Goal: Task Accomplishment & Management: Manage account settings

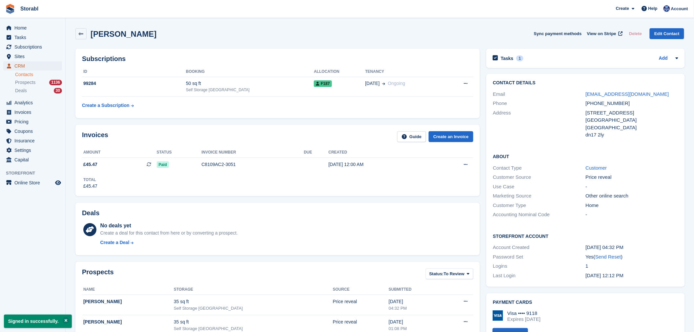
click at [28, 67] on span "CRM" at bounding box center [33, 65] width 39 height 9
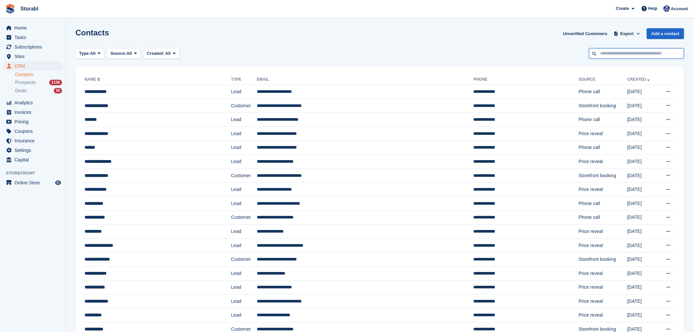
click at [636, 55] on input "text" at bounding box center [636, 53] width 95 height 11
type input "****"
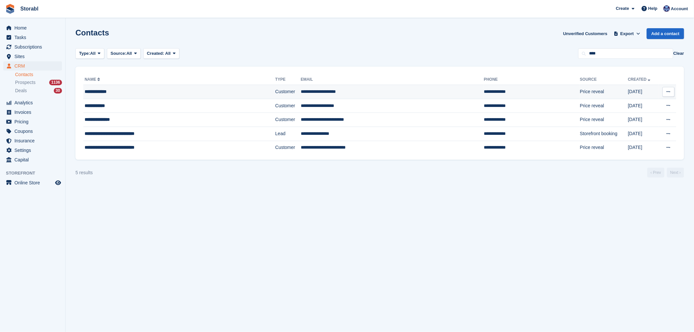
click at [140, 92] on div "**********" at bounding box center [159, 91] width 149 height 7
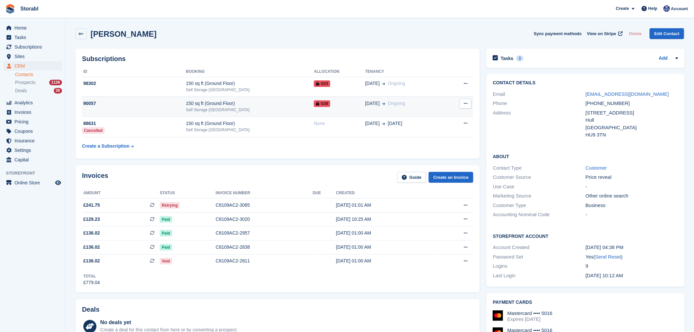
click at [287, 112] on div "Self Storage [GEOGRAPHIC_DATA]" at bounding box center [250, 110] width 128 height 6
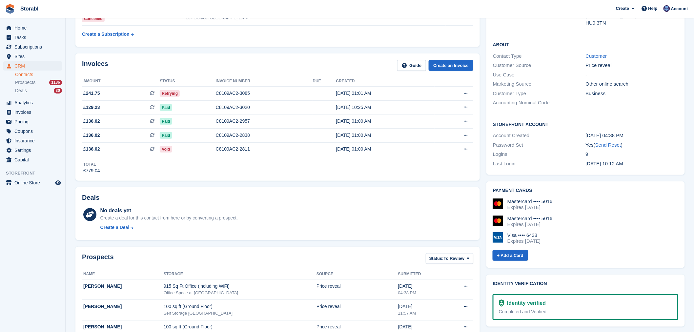
scroll to position [109, 0]
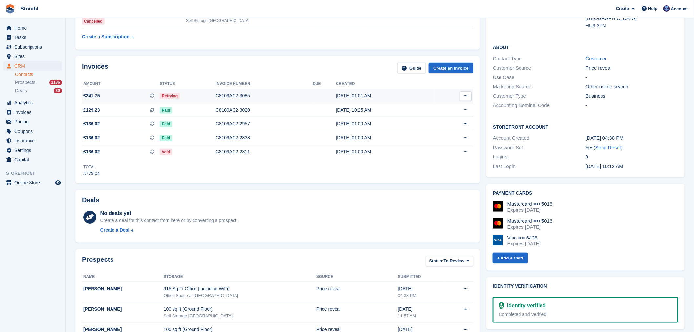
click at [421, 96] on div "[DATE] 01:01 AM" at bounding box center [385, 95] width 99 height 7
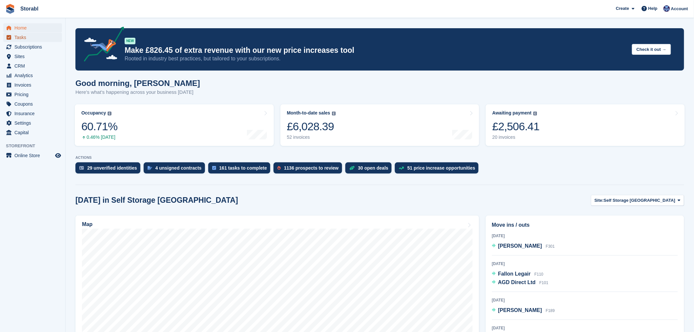
click at [32, 39] on span "Tasks" at bounding box center [33, 37] width 39 height 9
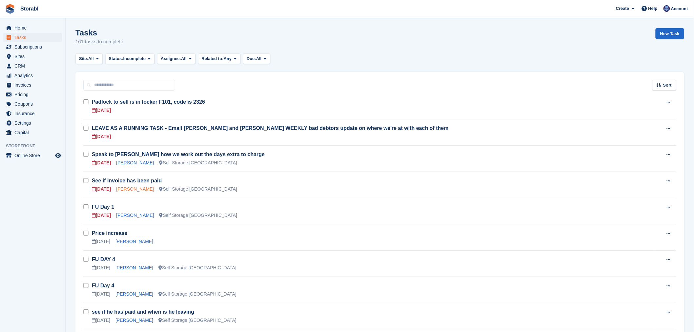
click at [123, 188] on link "Laura Staniforth" at bounding box center [135, 188] width 38 height 5
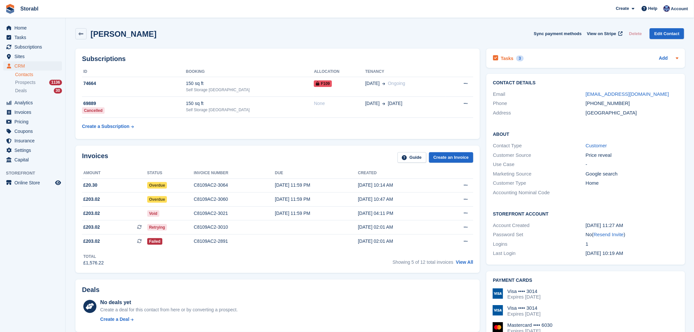
click at [540, 58] on div "Tasks 3 Add" at bounding box center [585, 58] width 185 height 9
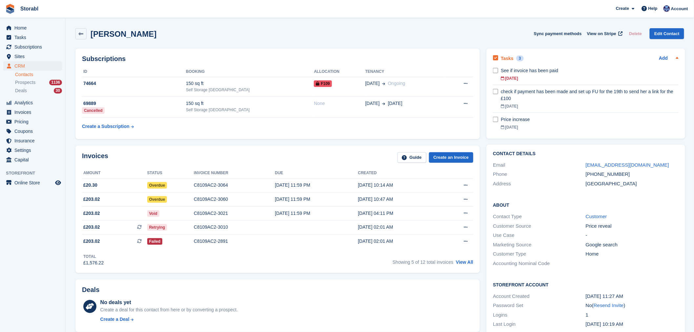
click at [546, 57] on div "Tasks 3 Add" at bounding box center [585, 58] width 185 height 9
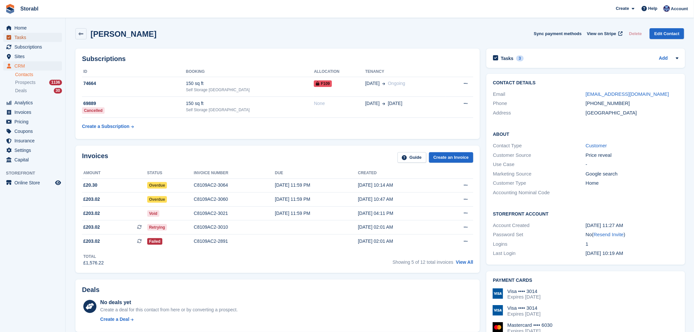
click at [37, 41] on span "Tasks" at bounding box center [33, 37] width 39 height 9
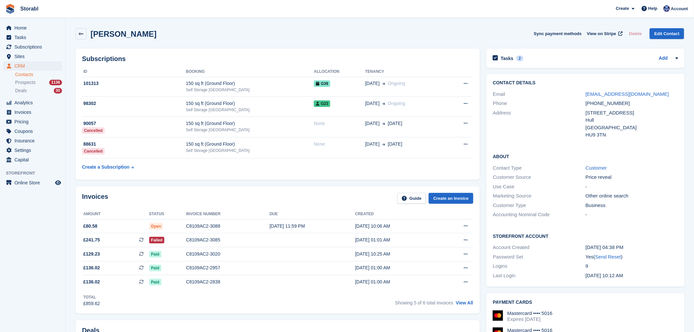
click at [214, 35] on div "MR SEAN WYNNE Sync payment methods View on Stripe Delete Edit Contact" at bounding box center [379, 33] width 609 height 11
click at [424, 87] on td "28 Aug Ongoing" at bounding box center [405, 87] width 80 height 20
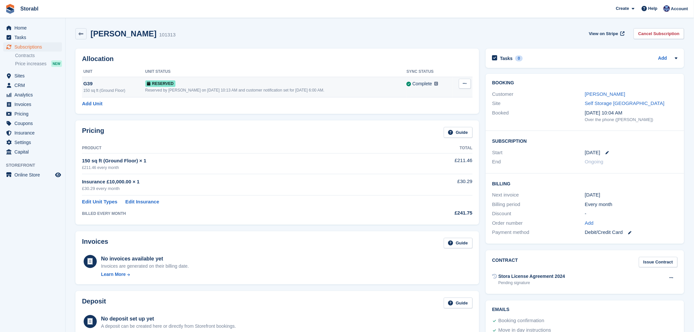
click at [464, 85] on icon at bounding box center [465, 83] width 4 height 4
click at [339, 64] on div "Allocation Unit Unit Status Sync Status G39 150 sq ft (Ground Floor) Reserved R…" at bounding box center [277, 81] width 404 height 65
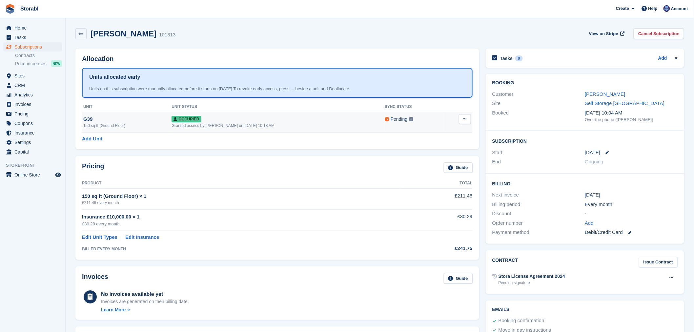
click at [465, 119] on icon at bounding box center [465, 119] width 4 height 4
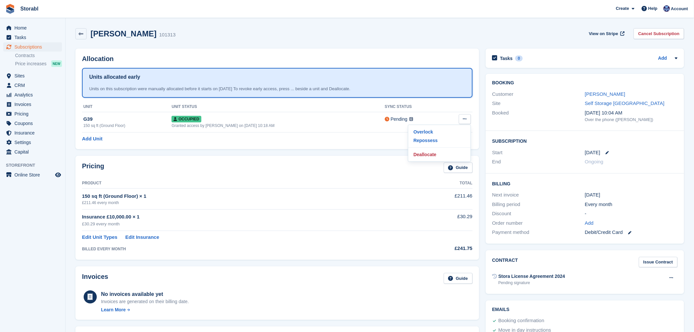
click at [378, 64] on div "Allocation Units allocated early Units on this subscription were manually alloc…" at bounding box center [277, 99] width 404 height 101
click at [84, 31] on link at bounding box center [80, 33] width 11 height 11
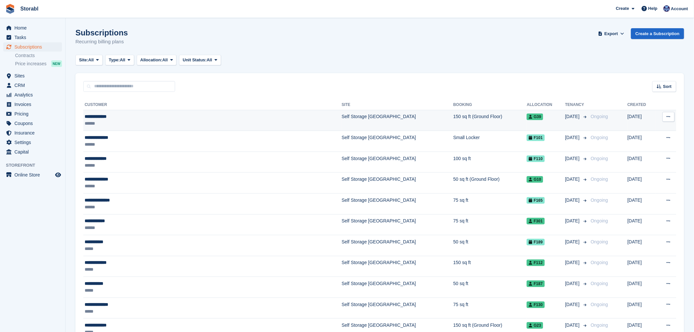
click at [152, 121] on div "******" at bounding box center [170, 123] width 171 height 7
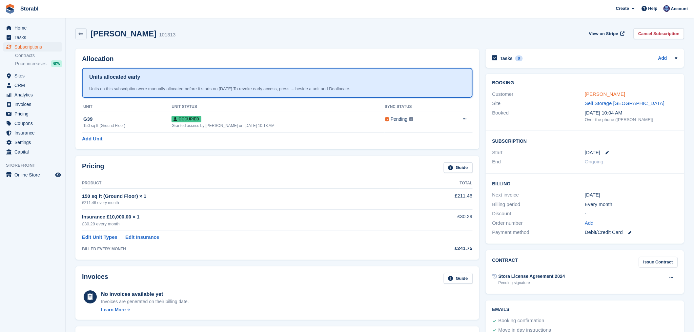
click at [600, 94] on link "[PERSON_NAME]" at bounding box center [605, 94] width 40 height 6
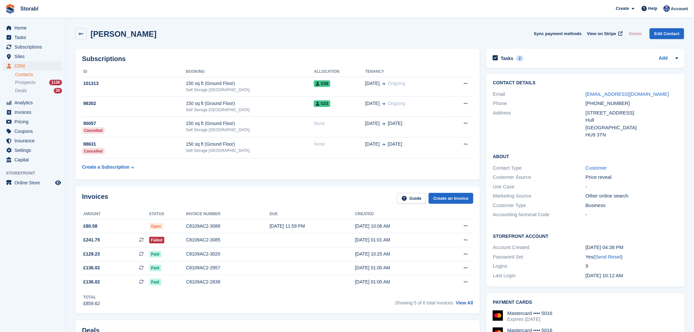
click at [535, 52] on div "Tasks 2 Add 2MHP ENDS FOR G23 [DATE]" at bounding box center [585, 58] width 198 height 19
click at [543, 57] on div "Tasks 2 Add" at bounding box center [585, 58] width 185 height 9
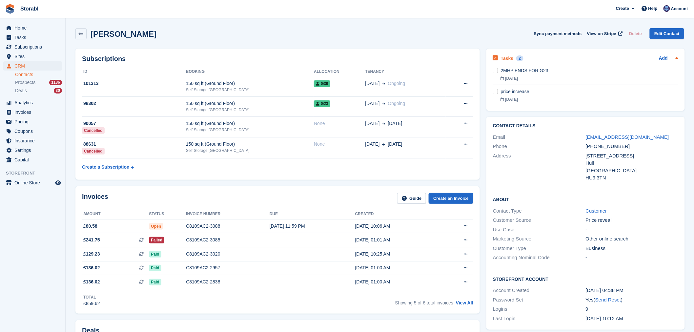
click at [559, 60] on div "Tasks 2 Add" at bounding box center [585, 58] width 185 height 9
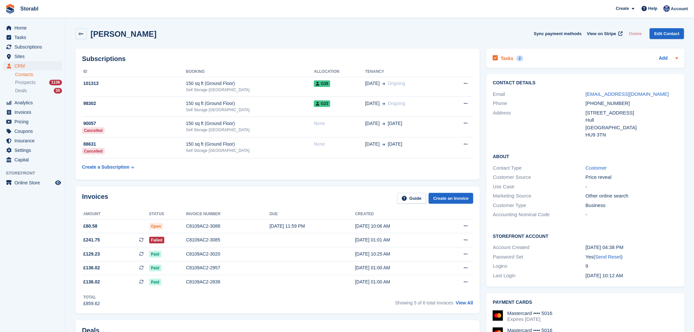
click at [546, 61] on div "Tasks 2 Add" at bounding box center [585, 58] width 185 height 9
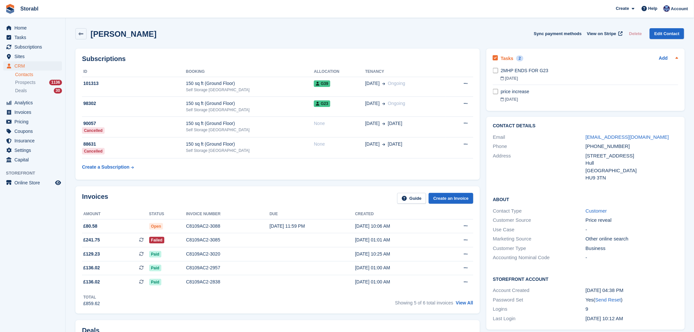
click at [539, 58] on div "Tasks 2 Add" at bounding box center [585, 58] width 185 height 9
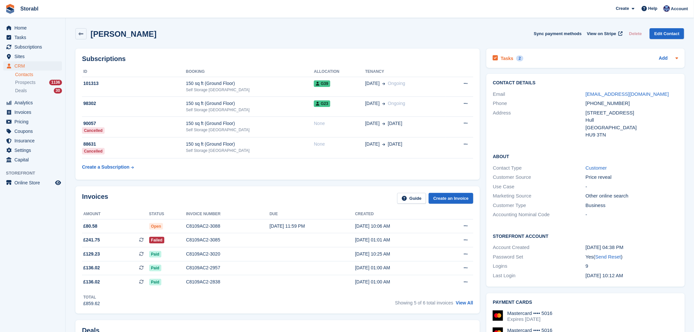
click at [540, 57] on div "Tasks 2 Add" at bounding box center [585, 58] width 185 height 9
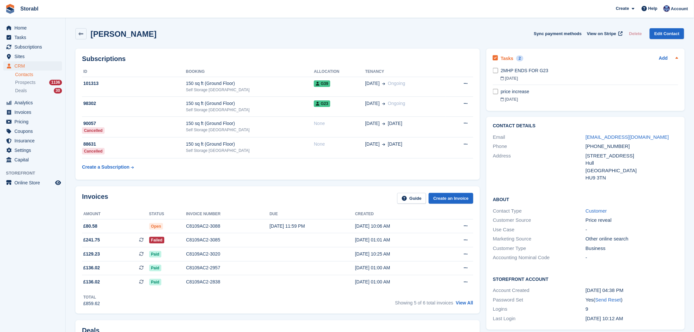
click at [523, 54] on div "Tasks 2 Add" at bounding box center [585, 58] width 185 height 9
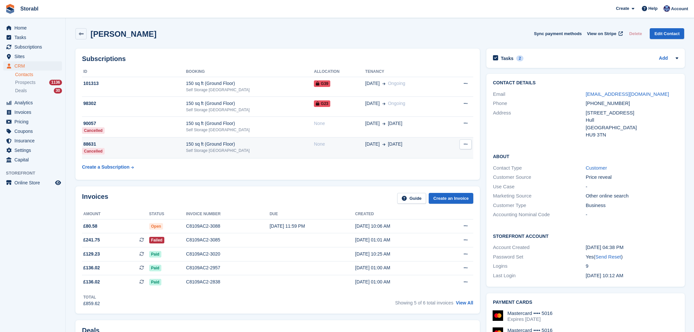
scroll to position [73, 0]
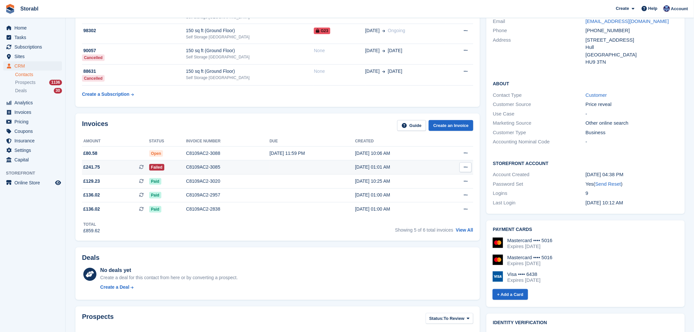
click at [308, 168] on td at bounding box center [313, 167] width 86 height 14
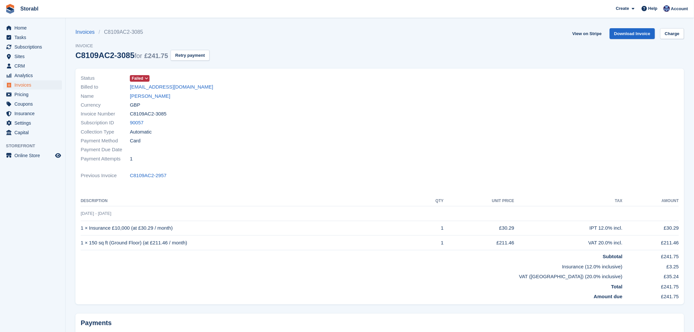
click at [147, 80] on icon at bounding box center [147, 78] width 4 height 4
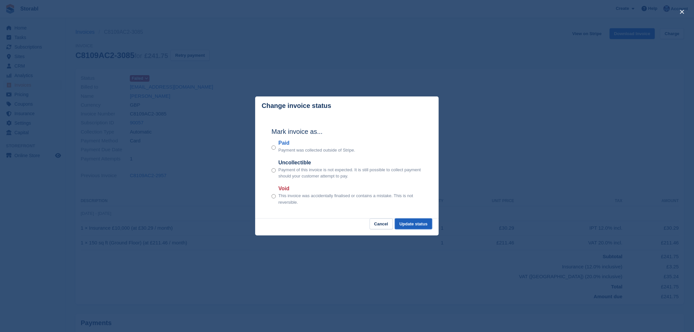
click at [416, 227] on button "Update status" at bounding box center [413, 223] width 37 height 11
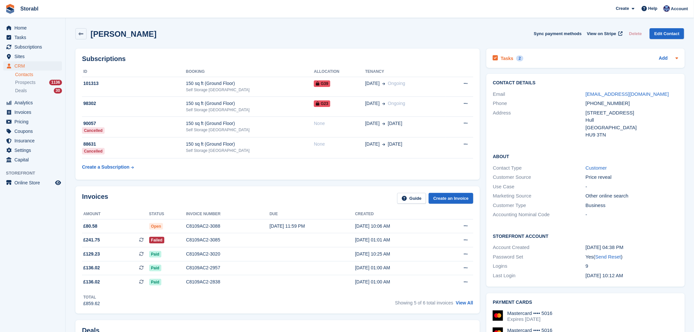
click at [595, 57] on div "Tasks 2 Add" at bounding box center [585, 58] width 185 height 9
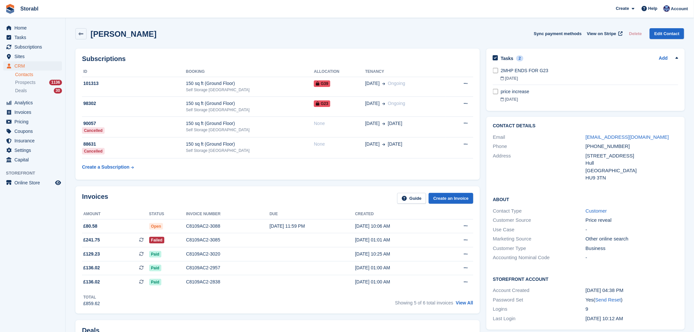
click at [418, 47] on div "Subscriptions ID Booking Allocation Tenancy 101313 150 sq ft (Ground Floor) Sel…" at bounding box center [277, 114] width 411 height 138
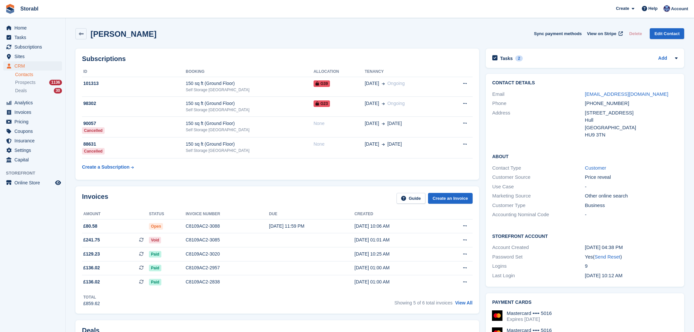
click at [581, 60] on div "Tasks 2 Add" at bounding box center [584, 58] width 185 height 9
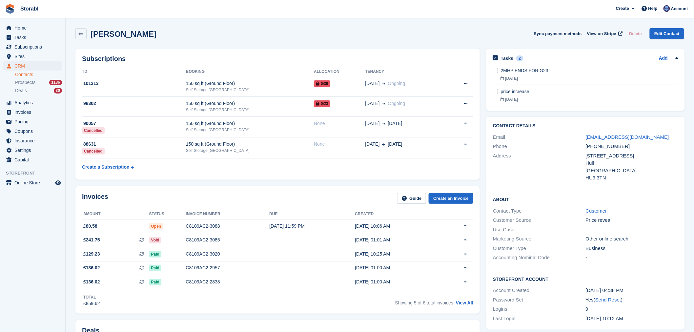
click at [461, 41] on div "[PERSON_NAME] Sync payment methods View on Stripe Delete Edit Contact" at bounding box center [379, 35] width 615 height 20
